Goal: Task Accomplishment & Management: Use online tool/utility

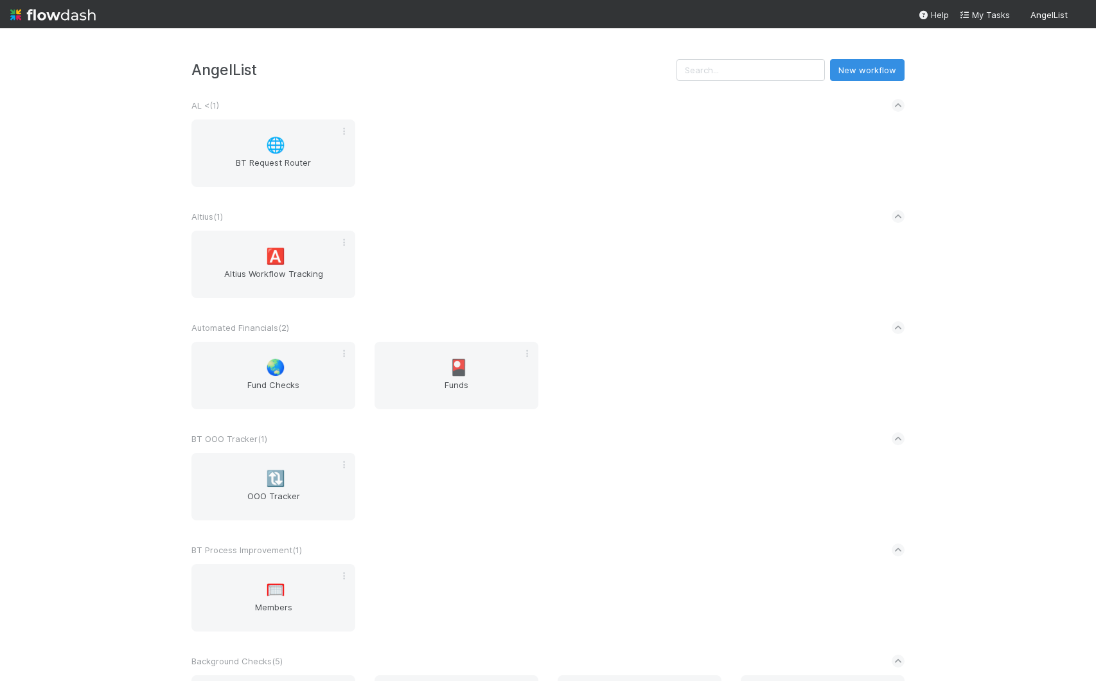
click at [638, 220] on div "Altius ( 1 )" at bounding box center [548, 216] width 713 height 28
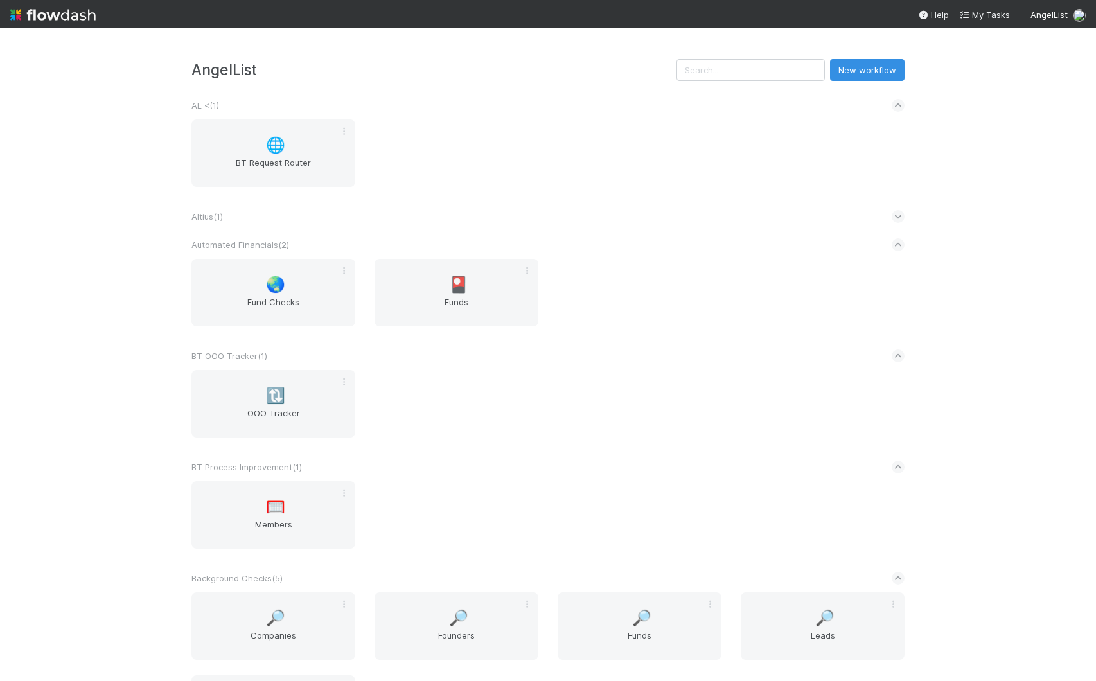
click at [547, 186] on div "🌐 BT Request Router" at bounding box center [548, 161] width 733 height 83
click at [296, 167] on span "BT Request Router" at bounding box center [274, 169] width 154 height 26
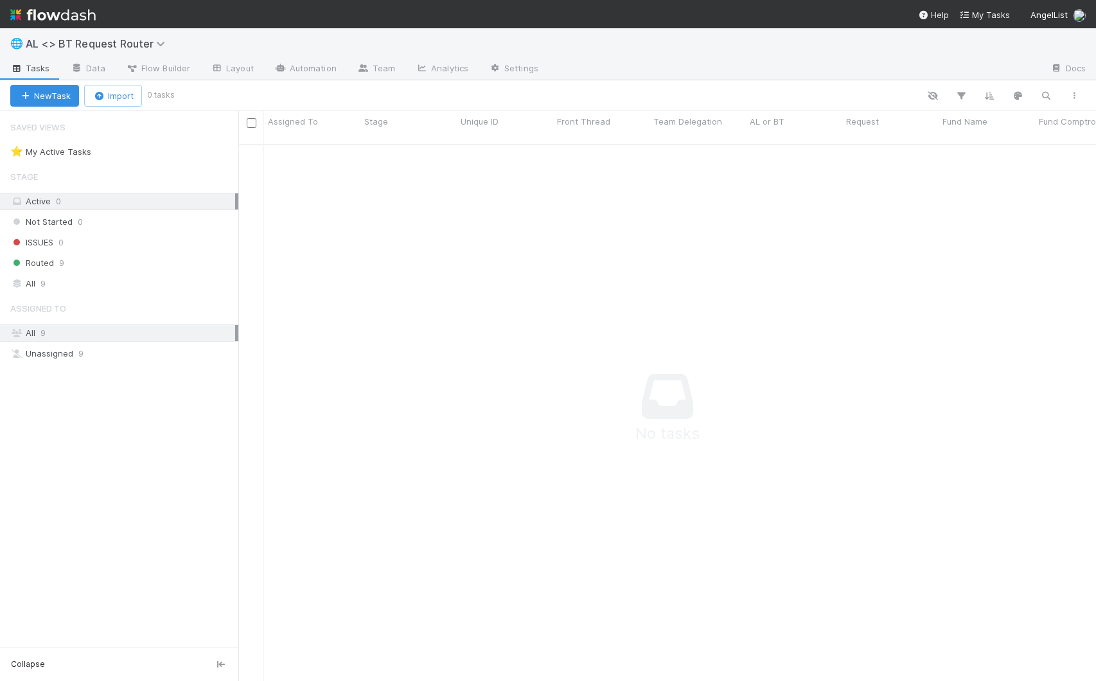
scroll to position [528, 848]
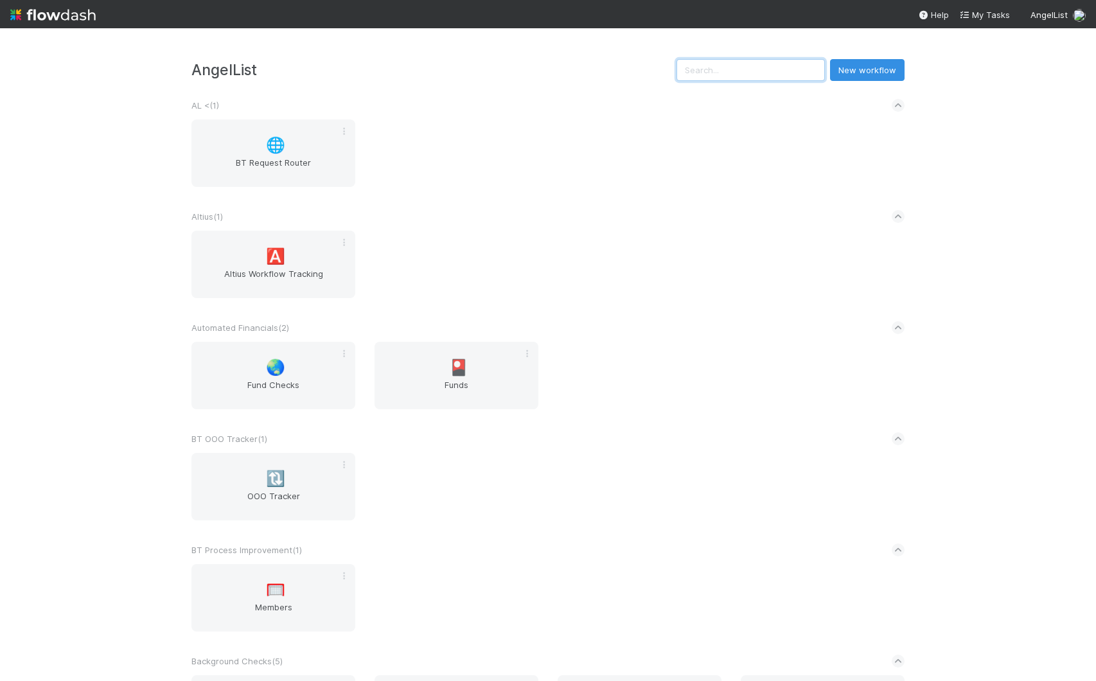
click at [749, 74] on input "text" at bounding box center [751, 70] width 148 height 22
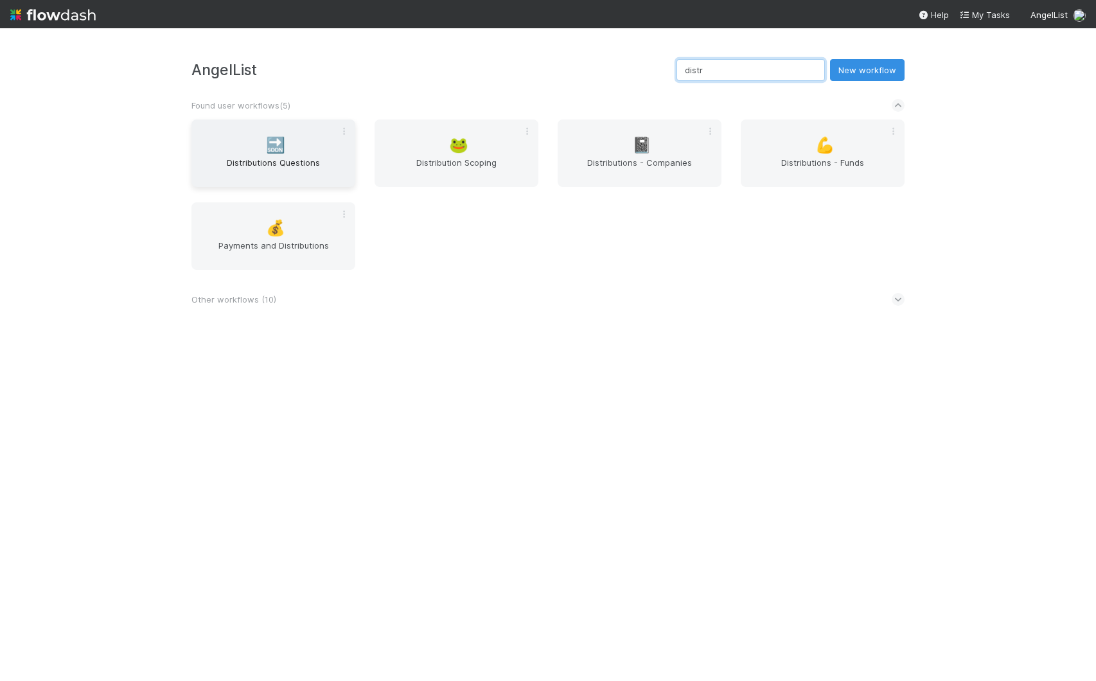
type input "distr"
click at [289, 165] on span "Distributions Questions" at bounding box center [274, 169] width 154 height 26
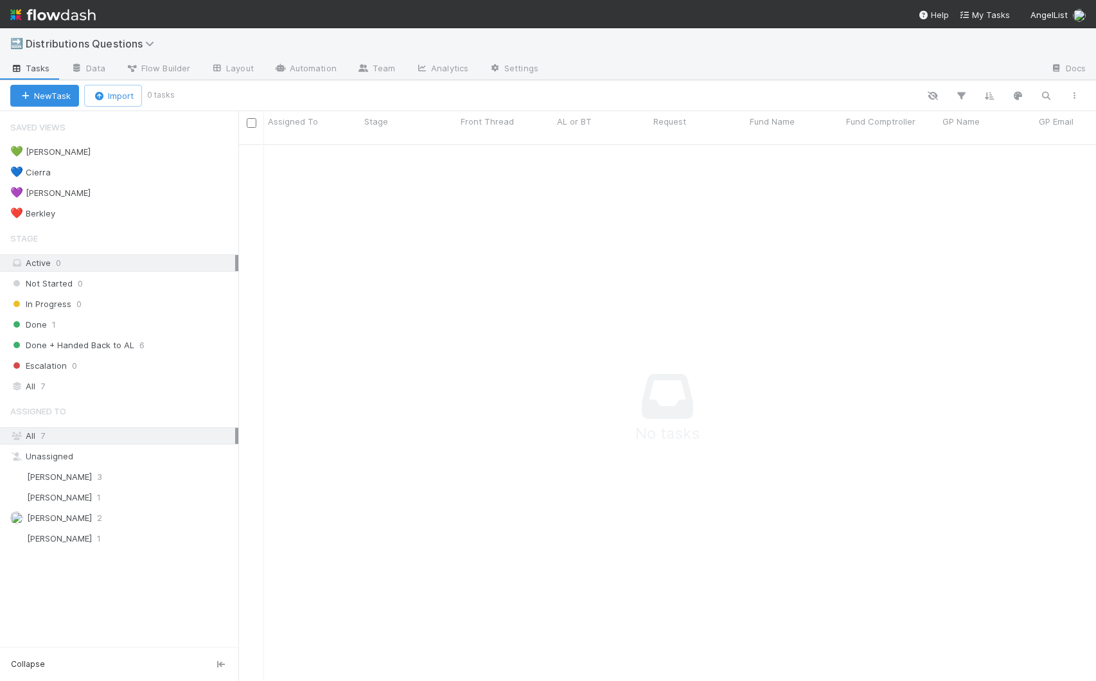
scroll to position [528, 848]
